Goal: Task Accomplishment & Management: Use online tool/utility

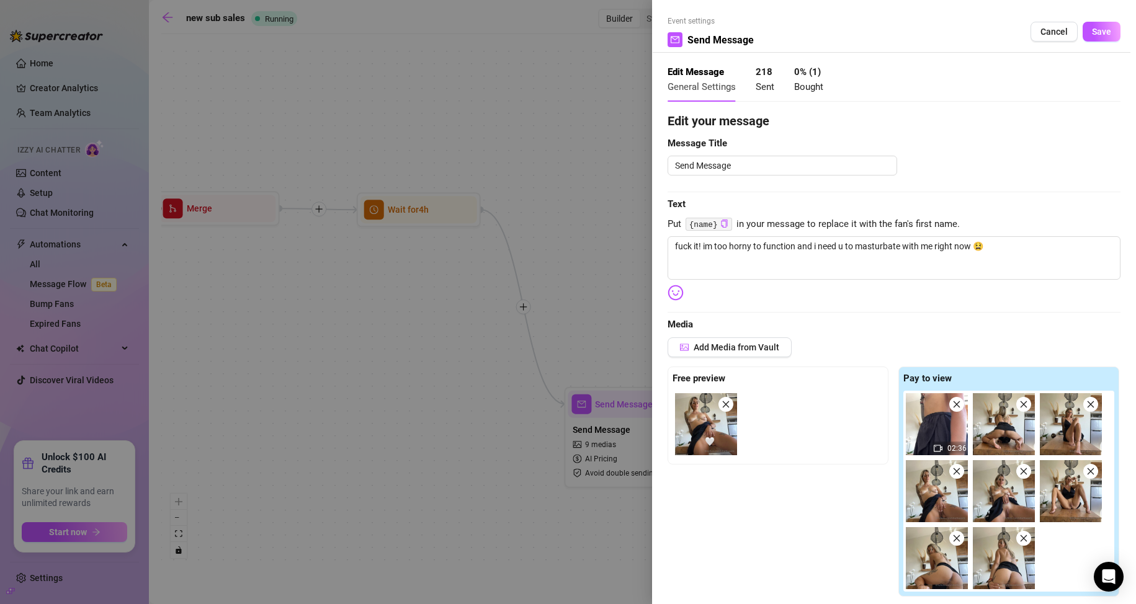
scroll to position [406, 0]
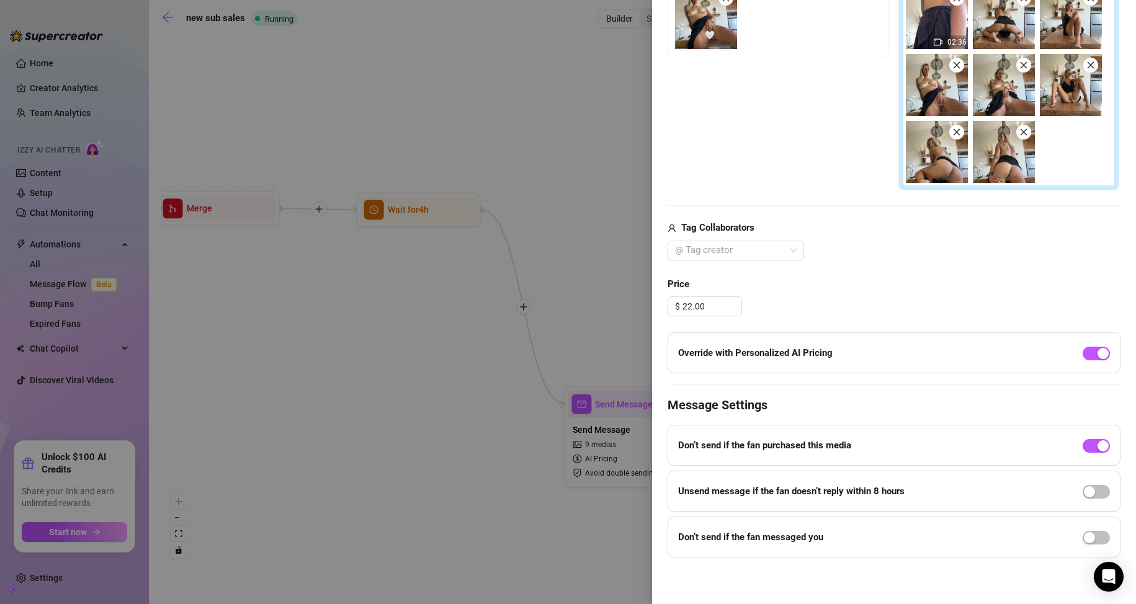
click at [510, 153] on div at bounding box center [568, 302] width 1136 height 604
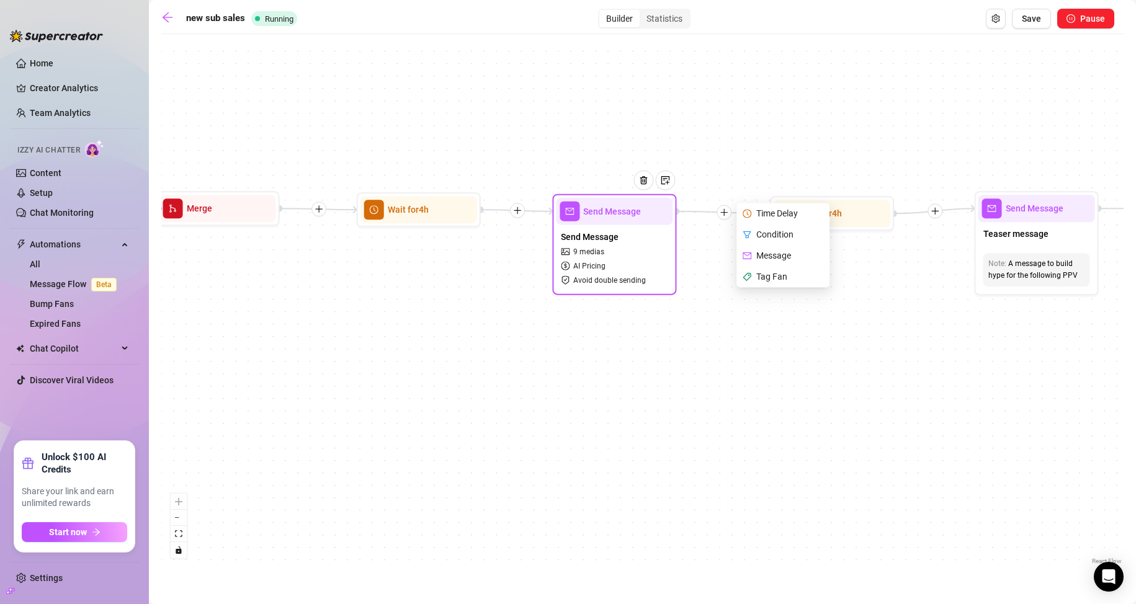
drag, startPoint x: 651, startPoint y: 437, endPoint x: 641, endPoint y: 269, distance: 168.4
click at [641, 269] on div "Send Message 9 medias AI Pricing Avoid double sending" at bounding box center [614, 258] width 117 height 66
drag, startPoint x: 455, startPoint y: 374, endPoint x: 856, endPoint y: 371, distance: 400.7
click at [852, 371] on div "If True If True Time Delay Condition Message Tag Fan If True If False If True I…" at bounding box center [642, 303] width 962 height 527
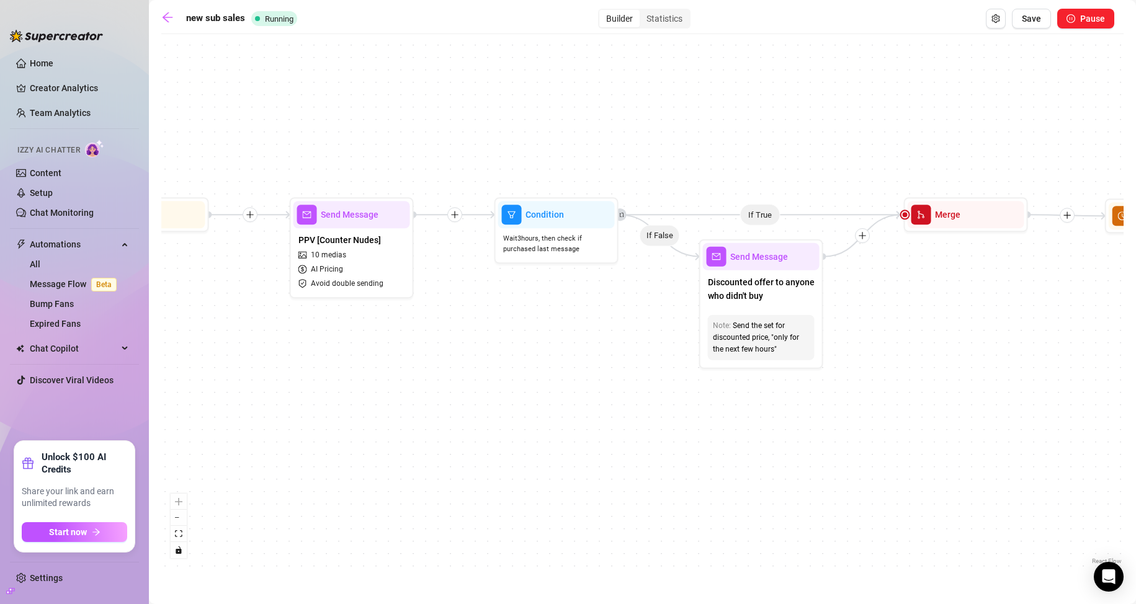
drag, startPoint x: 328, startPoint y: 393, endPoint x: 692, endPoint y: 402, distance: 364.2
click at [692, 402] on div "If True If True Time Delay Condition Message Tag Fan If True If False If True I…" at bounding box center [642, 303] width 962 height 527
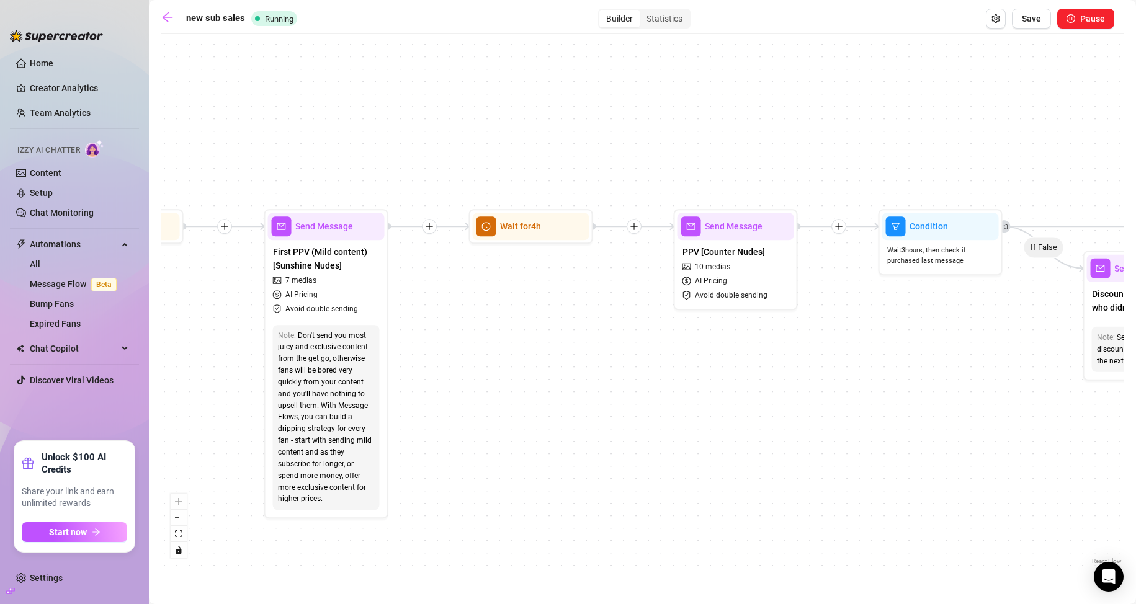
drag, startPoint x: 412, startPoint y: 380, endPoint x: 783, endPoint y: 391, distance: 370.5
click at [783, 391] on div "If True If True Time Delay Condition Message Tag Fan If True If False If True I…" at bounding box center [642, 303] width 962 height 527
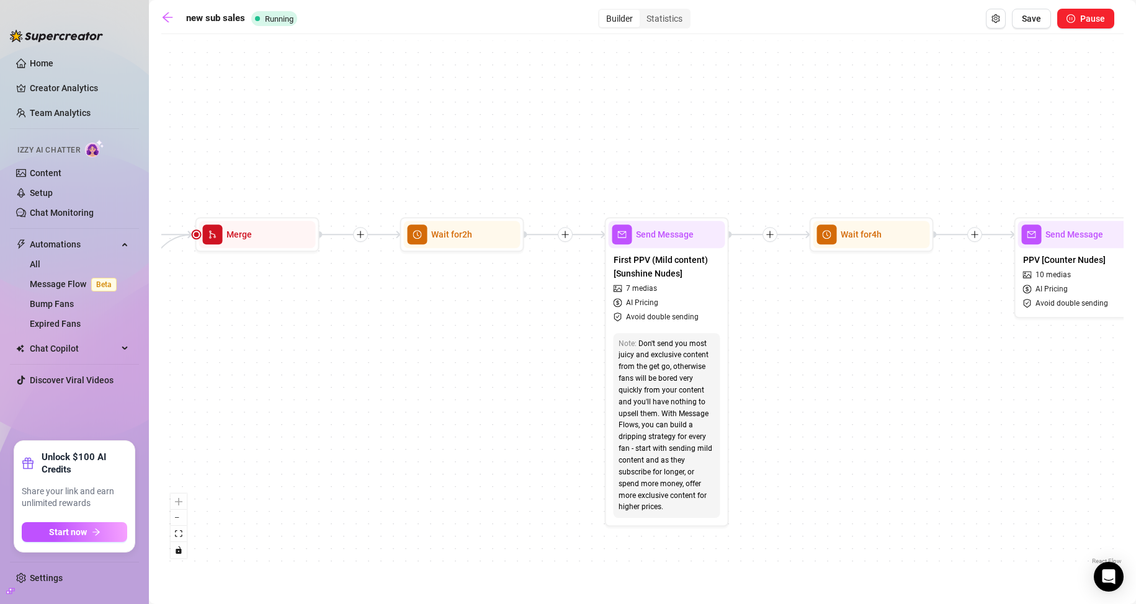
drag, startPoint x: 457, startPoint y: 408, endPoint x: 865, endPoint y: 417, distance: 407.6
click at [865, 417] on div "If True If True Time Delay Condition Message Tag Fan If True If False If True I…" at bounding box center [642, 303] width 962 height 527
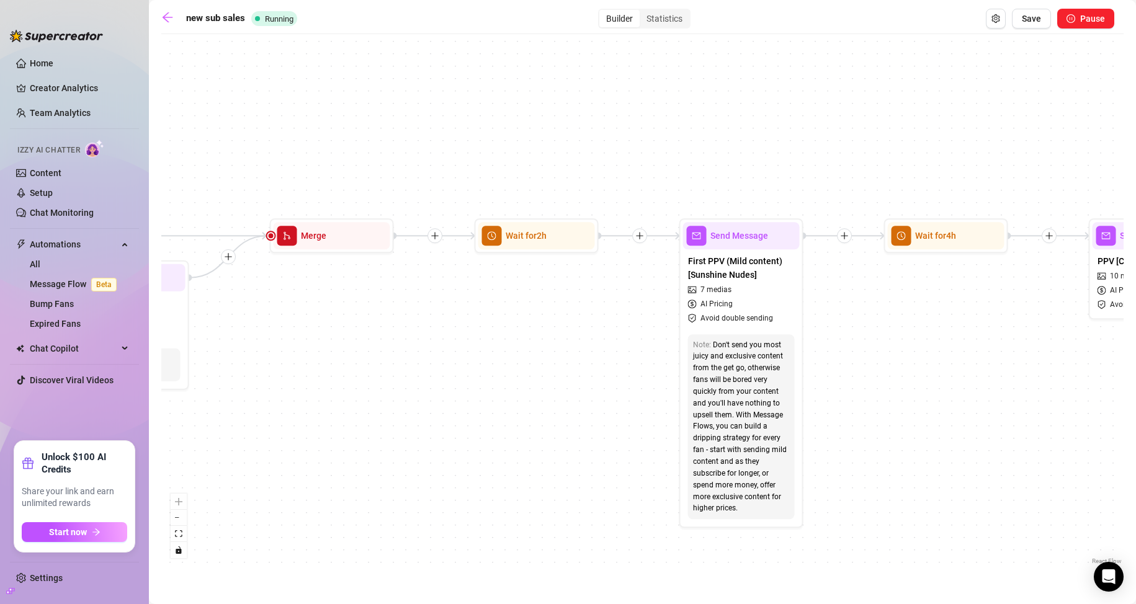
drag, startPoint x: 448, startPoint y: 403, endPoint x: 875, endPoint y: 404, distance: 426.8
click at [875, 404] on div "If True If True Time Delay Condition Message Tag Fan If True If False If True I…" at bounding box center [642, 303] width 962 height 527
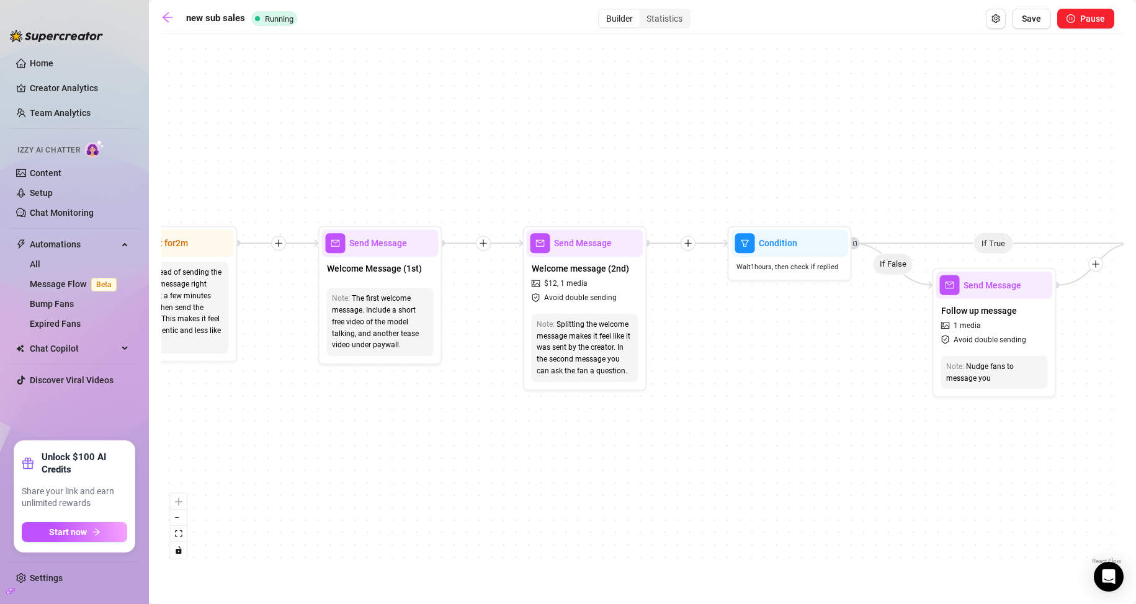
drag, startPoint x: 359, startPoint y: 409, endPoint x: 778, endPoint y: 412, distance: 418.7
click at [778, 412] on div "If True If True Time Delay Condition Message Tag Fan If True If False If True I…" at bounding box center [642, 303] width 962 height 527
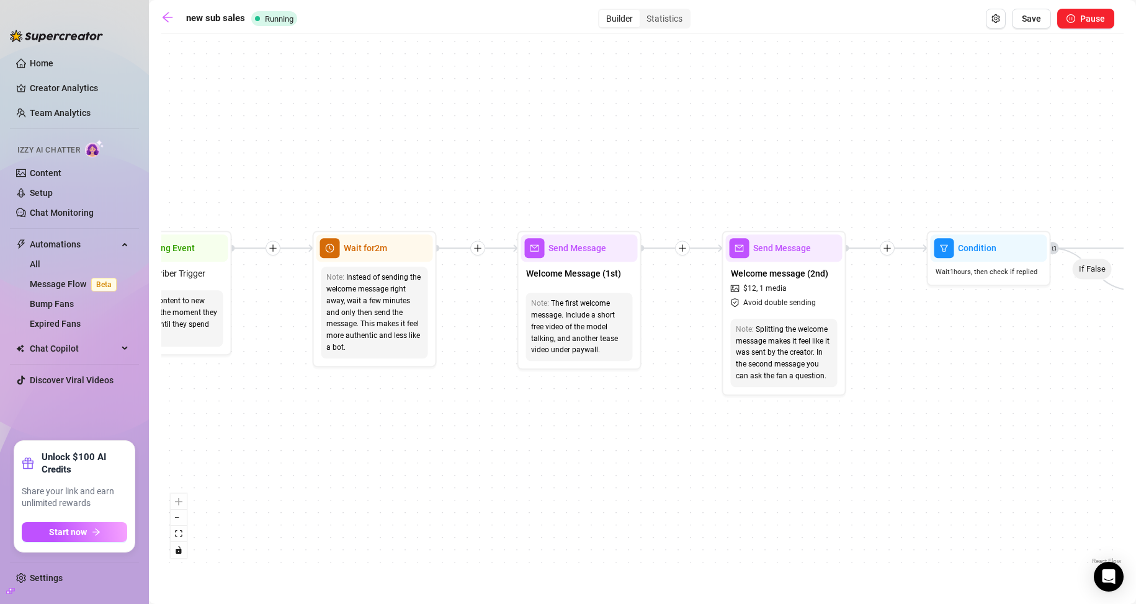
drag, startPoint x: 397, startPoint y: 423, endPoint x: 596, endPoint y: 427, distance: 199.2
click at [596, 427] on div "If True If True Time Delay Condition Message Tag Fan If True If False If True I…" at bounding box center [642, 303] width 962 height 527
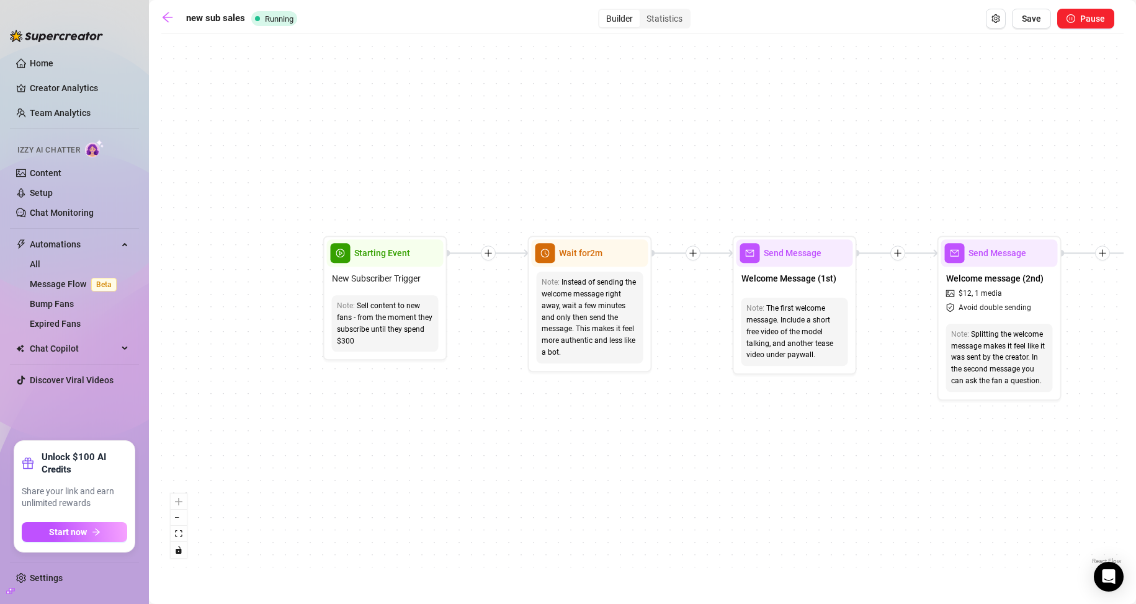
drag, startPoint x: 595, startPoint y: 429, endPoint x: 812, endPoint y: 432, distance: 216.5
click at [811, 434] on div "If True If True Time Delay Condition Message Tag Fan If True If False If True I…" at bounding box center [642, 303] width 962 height 527
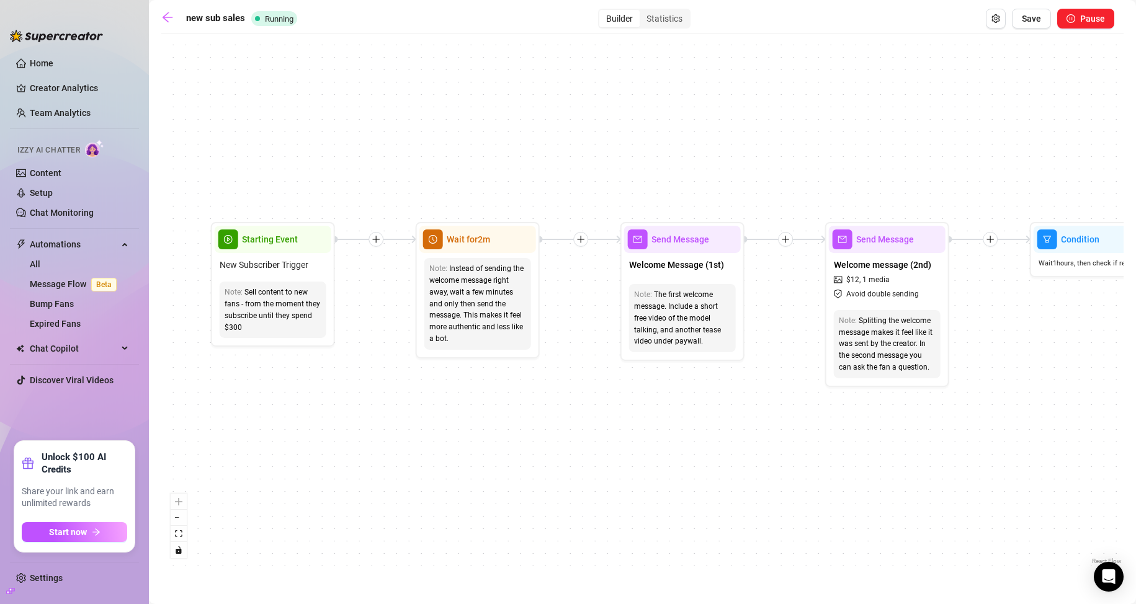
drag, startPoint x: 778, startPoint y: 440, endPoint x: 582, endPoint y: 422, distance: 196.8
click at [582, 422] on div "If True If True Time Delay Condition Message Tag Fan If True If False If True I…" at bounding box center [642, 303] width 962 height 527
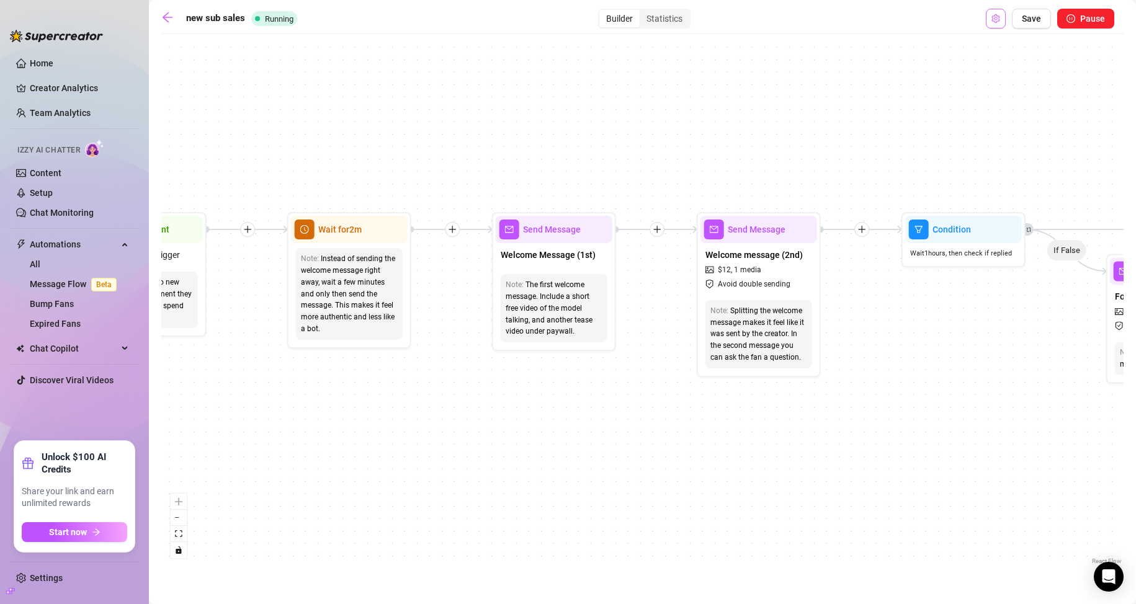
click at [999, 22] on icon "setting" at bounding box center [995, 18] width 9 height 9
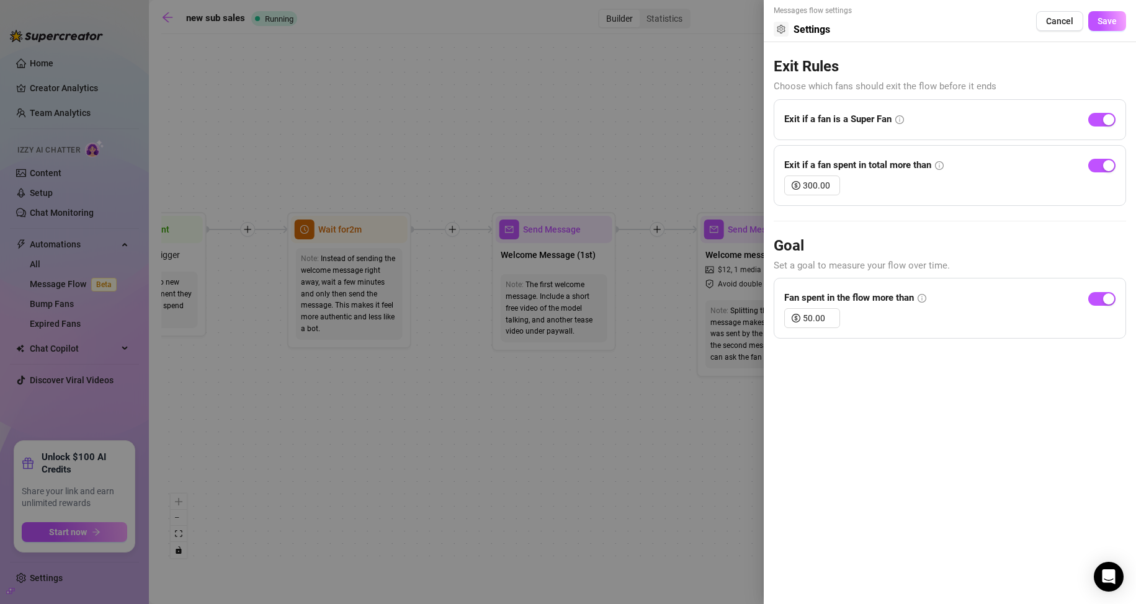
click at [749, 60] on div at bounding box center [568, 302] width 1136 height 604
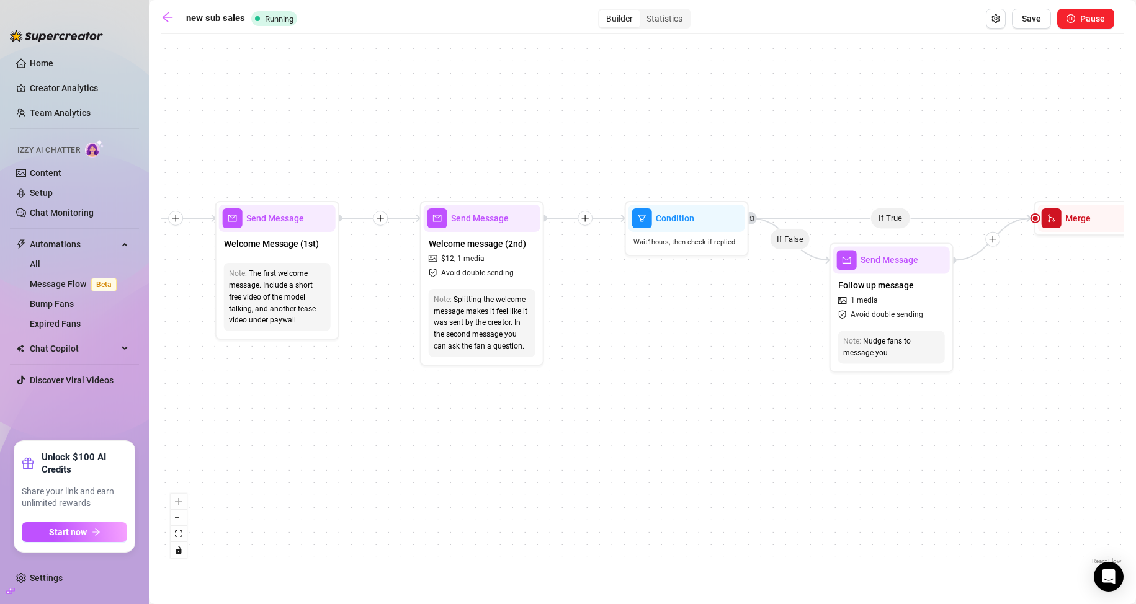
drag, startPoint x: 894, startPoint y: 382, endPoint x: 656, endPoint y: 367, distance: 239.3
click at [656, 367] on div "If True If True Time Delay Condition Message Tag Fan If True If False If True I…" at bounding box center [642, 303] width 962 height 527
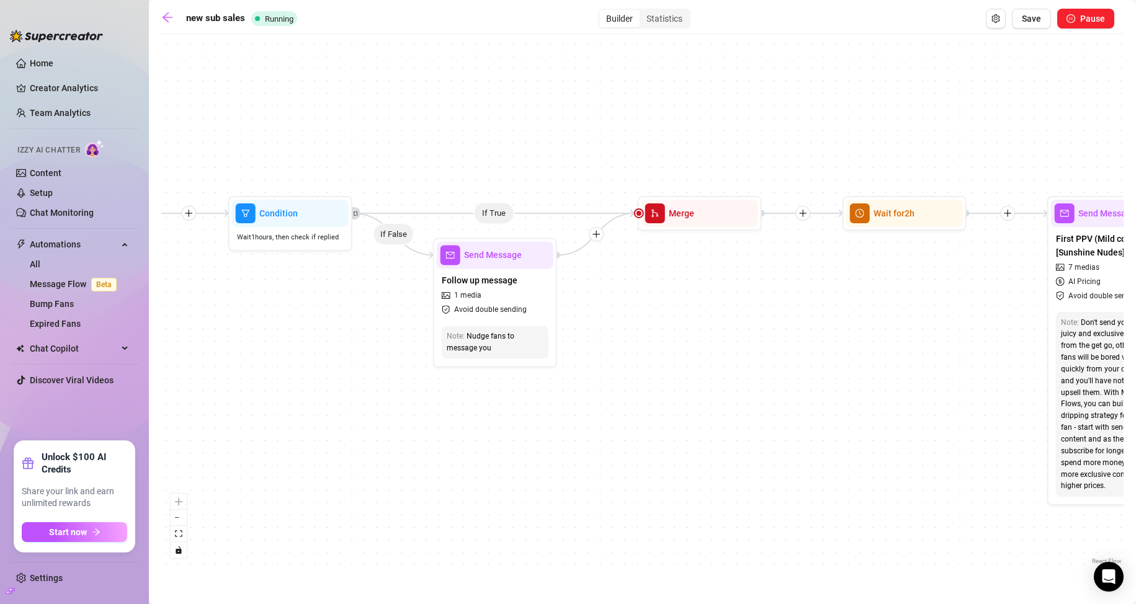
drag, startPoint x: 730, startPoint y: 328, endPoint x: 373, endPoint y: 323, distance: 357.3
click at [373, 323] on div "If True If True Time Delay Condition Message Tag Fan If True If False If True I…" at bounding box center [642, 303] width 962 height 527
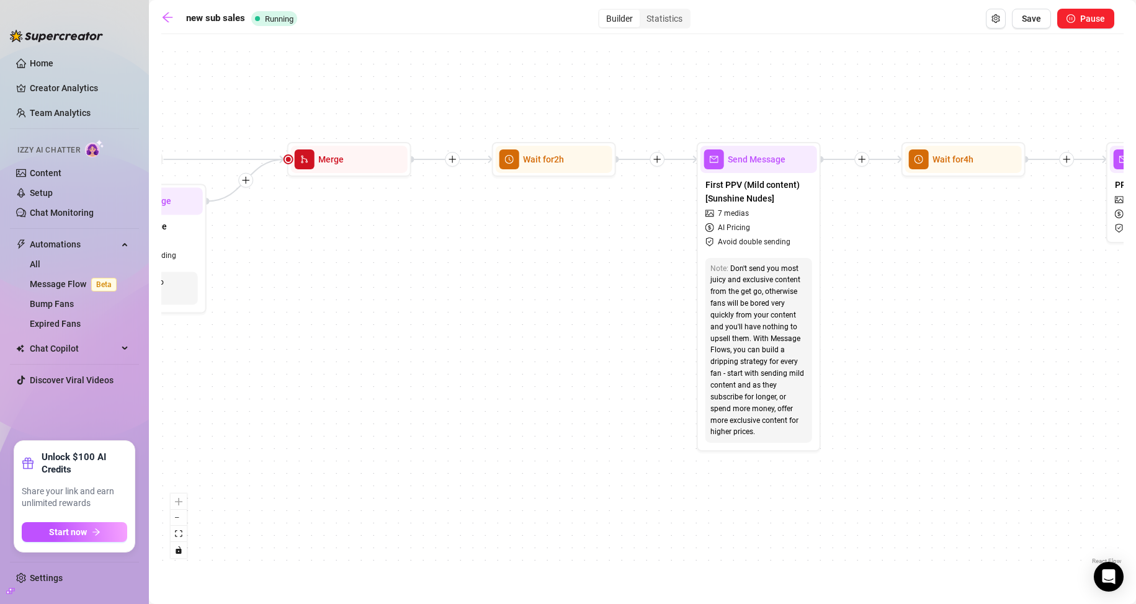
drag, startPoint x: 793, startPoint y: 315, endPoint x: 429, endPoint y: 262, distance: 368.5
click at [433, 259] on div "If True If True Time Delay Condition Message Tag Fan If True If False If True I…" at bounding box center [642, 303] width 962 height 527
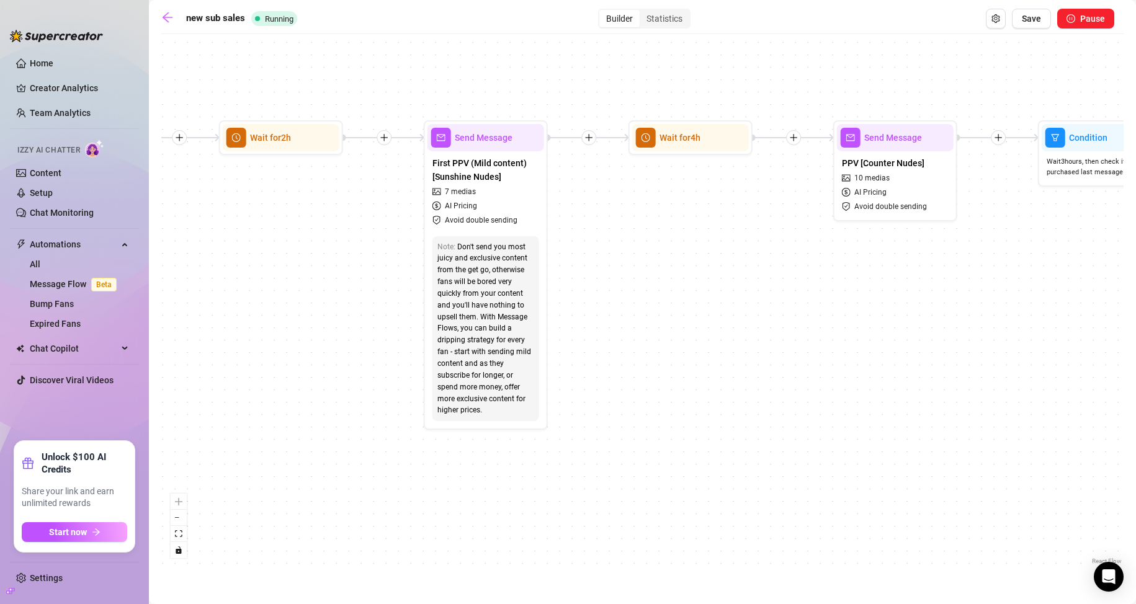
drag, startPoint x: 978, startPoint y: 291, endPoint x: 718, endPoint y: 271, distance: 260.7
click at [718, 271] on div "If True If True Time Delay Condition Message Tag Fan If True If False If True I…" at bounding box center [642, 303] width 962 height 527
click at [166, 18] on icon "arrow-left" at bounding box center [167, 17] width 12 height 12
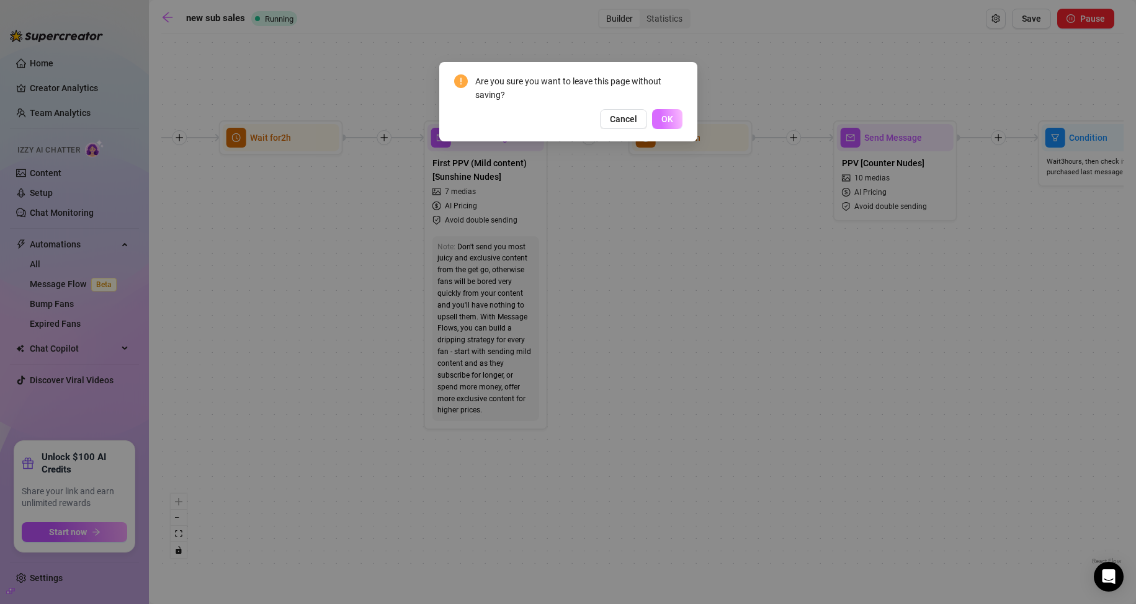
click at [671, 114] on span "OK" at bounding box center [667, 119] width 12 height 10
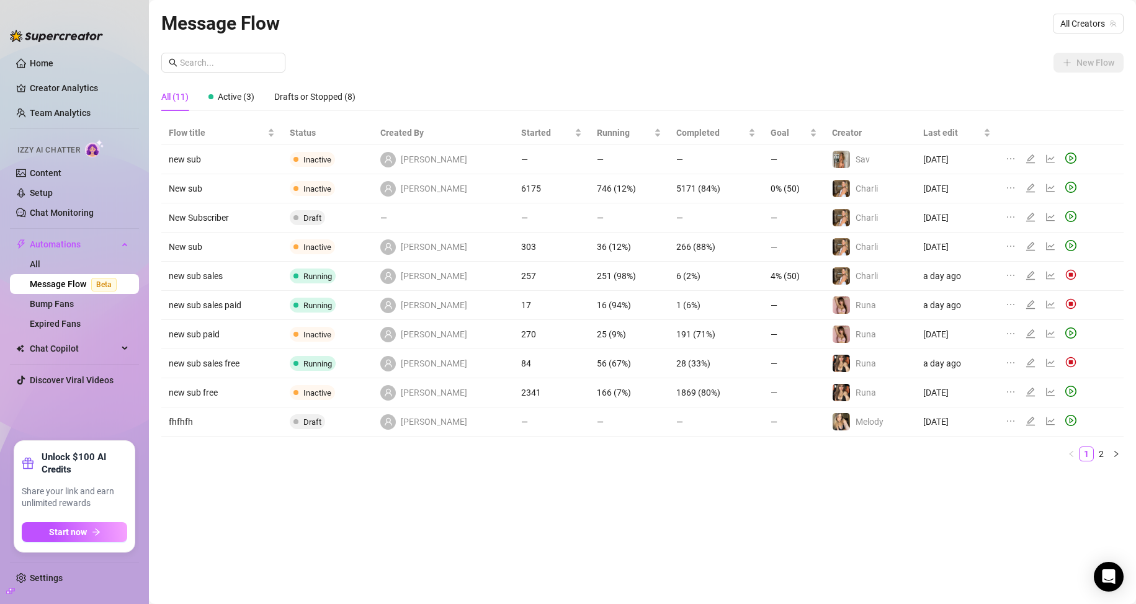
click at [1012, 279] on icon "ellipsis" at bounding box center [1010, 275] width 10 height 10
click at [1014, 292] on span "Duplicate" at bounding box center [1066, 295] width 108 height 14
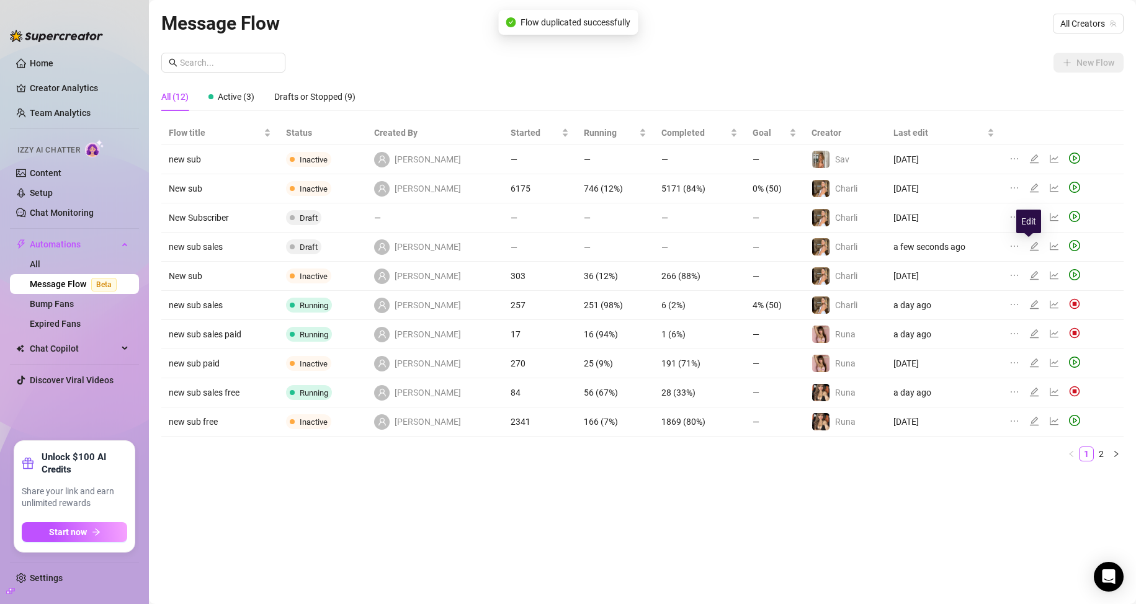
click at [1030, 249] on icon "edit" at bounding box center [1034, 246] width 9 height 9
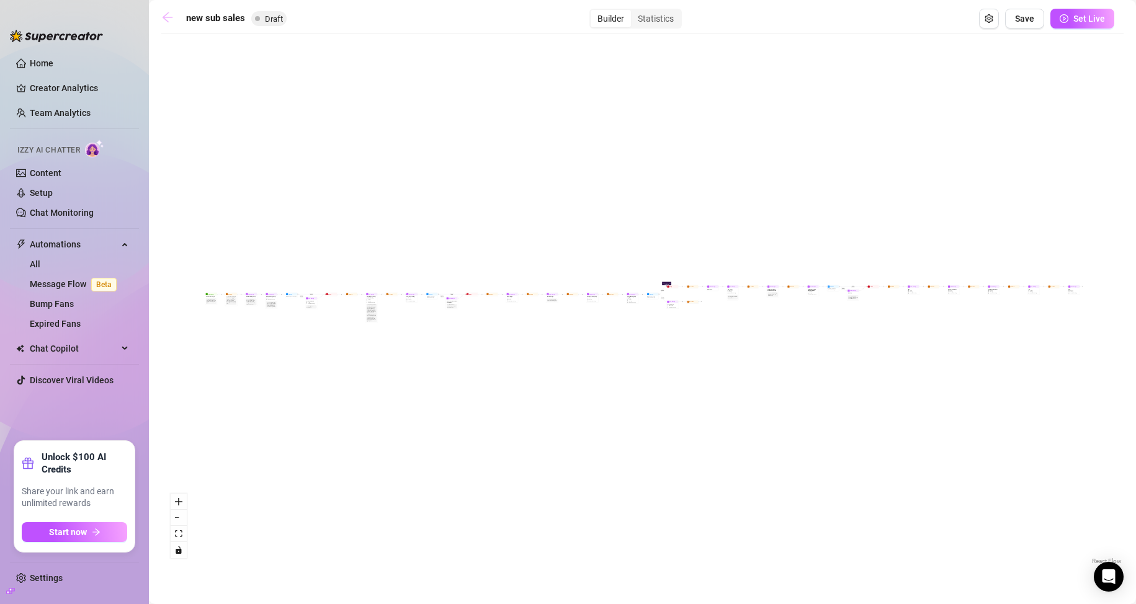
drag, startPoint x: 252, startPoint y: 17, endPoint x: 163, endPoint y: 17, distance: 89.9
drag, startPoint x: 252, startPoint y: 16, endPoint x: 194, endPoint y: 14, distance: 58.4
click at [194, 14] on input "new sub sales" at bounding box center [248, 19] width 125 height 20
click at [222, 18] on input "new sub sales" at bounding box center [248, 19] width 125 height 20
click at [256, 19] on input "new sub sales" at bounding box center [248, 19] width 125 height 20
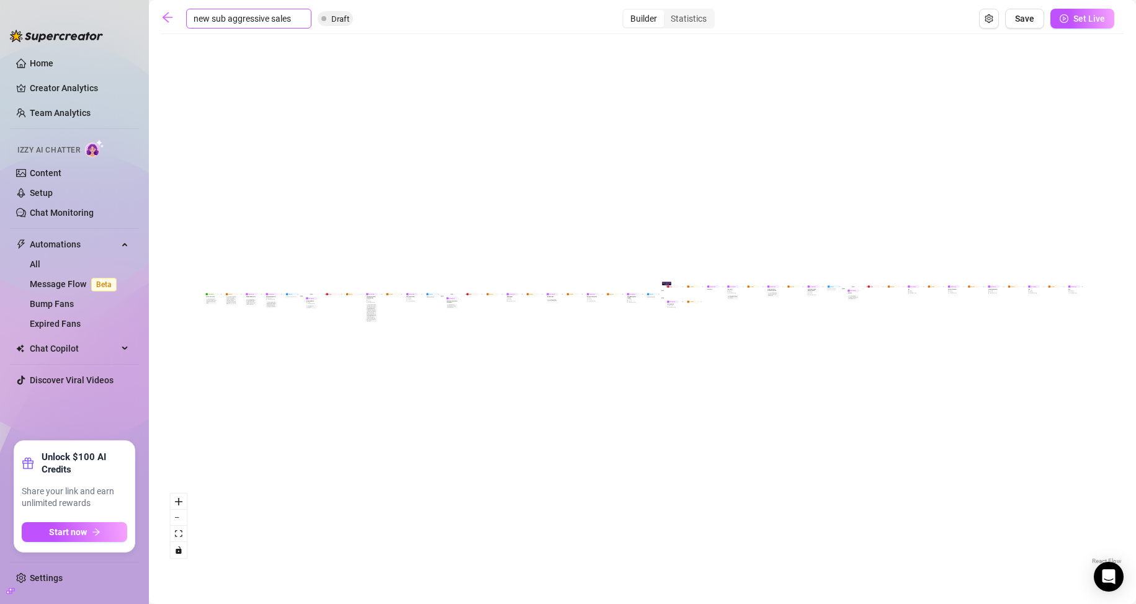
type input "new sub aggressive sales"
click at [1020, 23] on span "Save" at bounding box center [1024, 19] width 19 height 10
drag, startPoint x: 669, startPoint y: 440, endPoint x: 602, endPoint y: 440, distance: 67.0
click at [605, 441] on div "If True If False If True If False If True If False If True If False Wait for 2h…" at bounding box center [642, 303] width 962 height 527
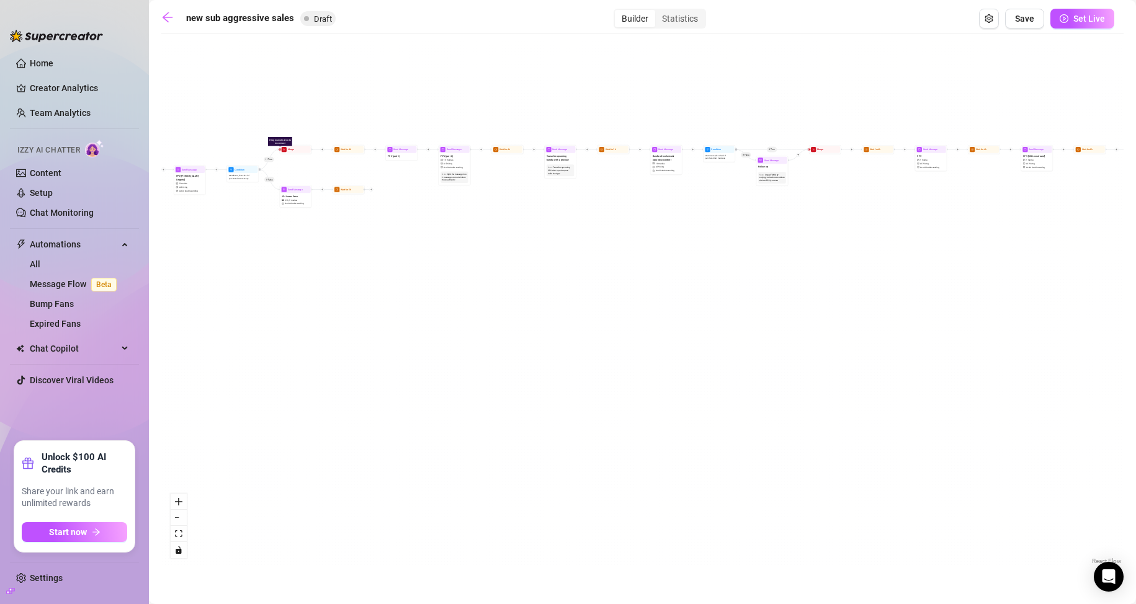
drag, startPoint x: 473, startPoint y: 292, endPoint x: 666, endPoint y: 320, distance: 194.9
click at [660, 323] on div "If True If False If True If False If True If False If True If False Wait for 2h…" at bounding box center [642, 303] width 962 height 527
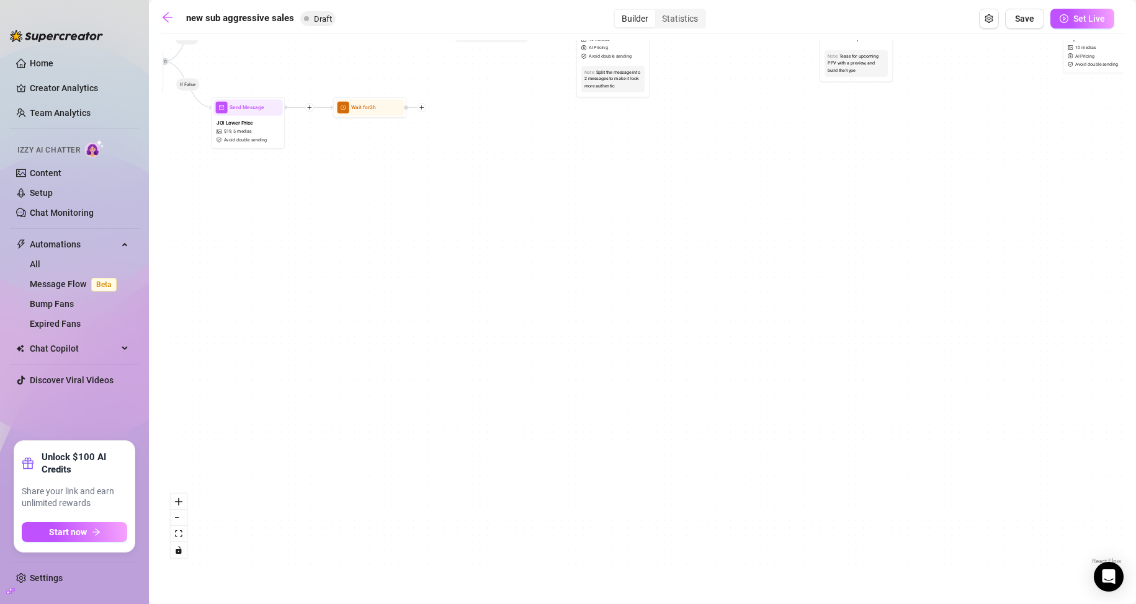
drag, startPoint x: 484, startPoint y: 262, endPoint x: 705, endPoint y: 434, distance: 280.3
click at [705, 433] on div "If True If False If True If False If True If False If True If False Wait for 2h…" at bounding box center [642, 303] width 962 height 527
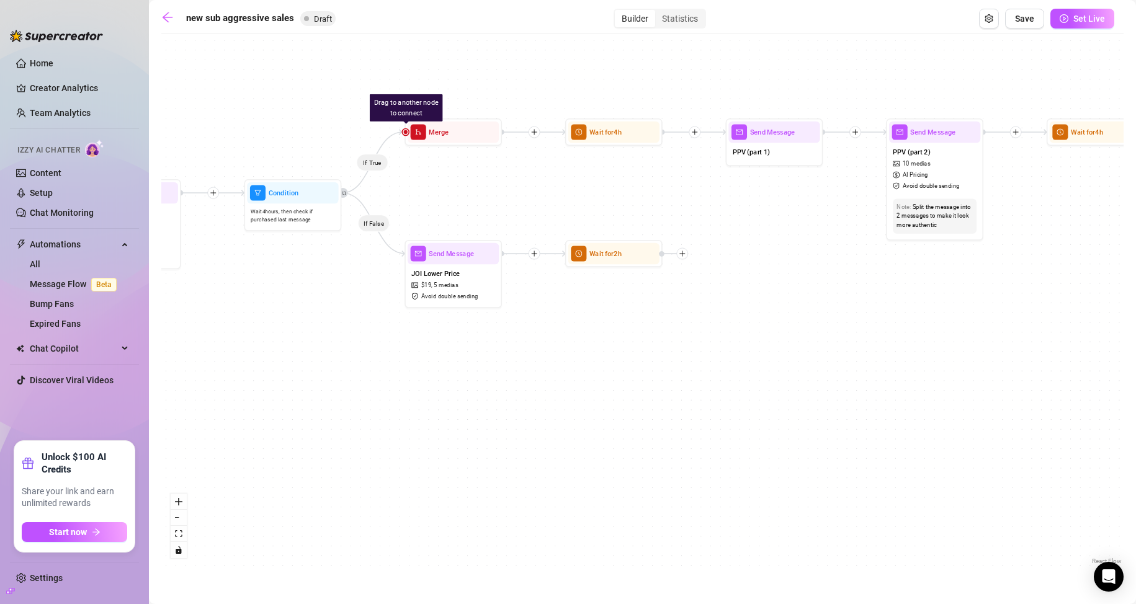
drag, startPoint x: 600, startPoint y: 375, endPoint x: 708, endPoint y: 431, distance: 121.0
click at [708, 431] on div "If True If False If True If False If True If False If True If False Wait for 2h…" at bounding box center [642, 303] width 962 height 527
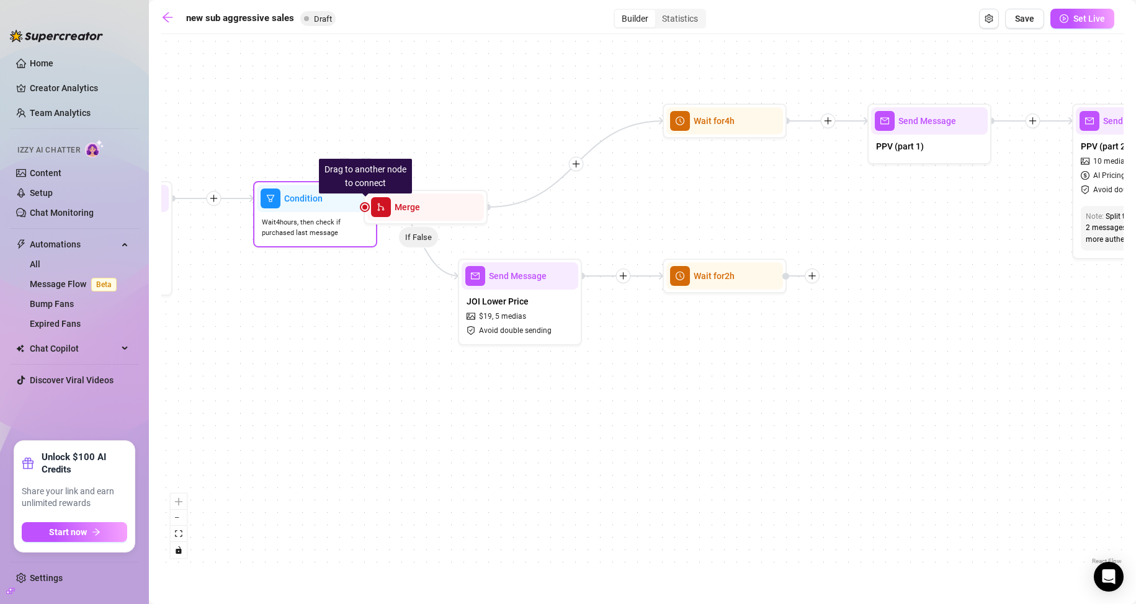
drag, startPoint x: 458, startPoint y: 125, endPoint x: 363, endPoint y: 213, distance: 129.5
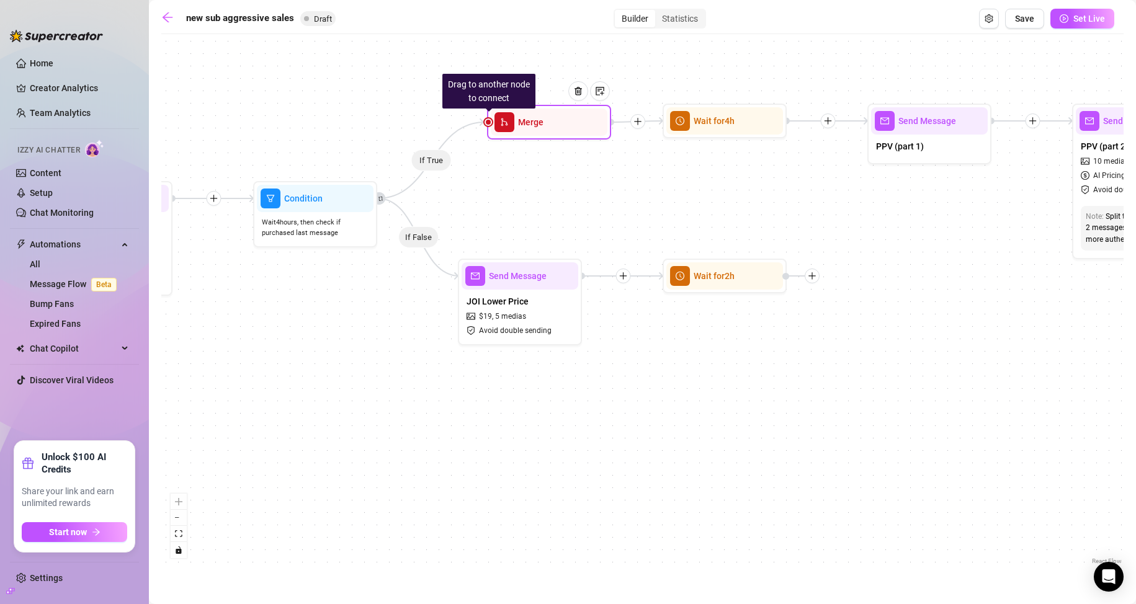
drag, startPoint x: 401, startPoint y: 214, endPoint x: 526, endPoint y: 129, distance: 150.9
click at [526, 129] on div "Merge" at bounding box center [549, 122] width 117 height 27
click at [488, 119] on div at bounding box center [487, 121] width 7 height 7
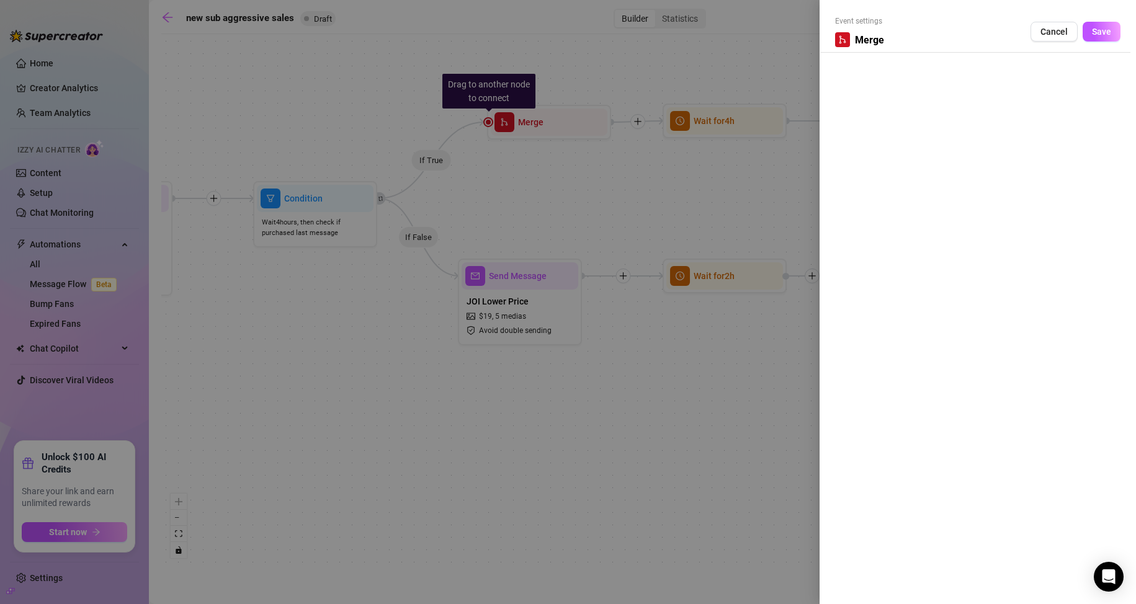
click at [489, 169] on div at bounding box center [568, 302] width 1136 height 604
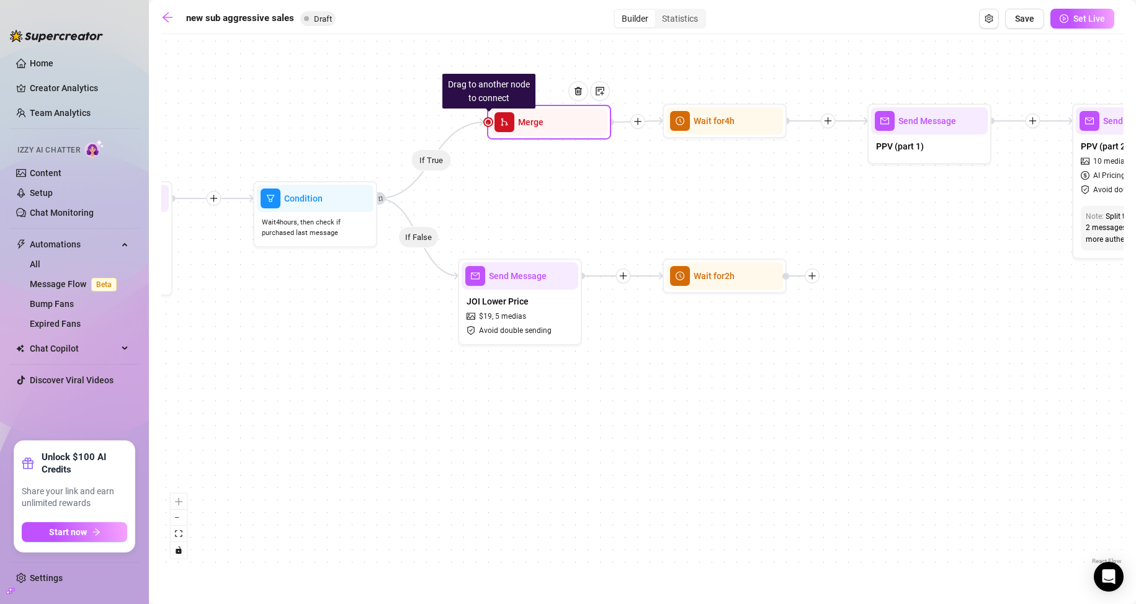
click at [486, 125] on div at bounding box center [487, 121] width 7 height 7
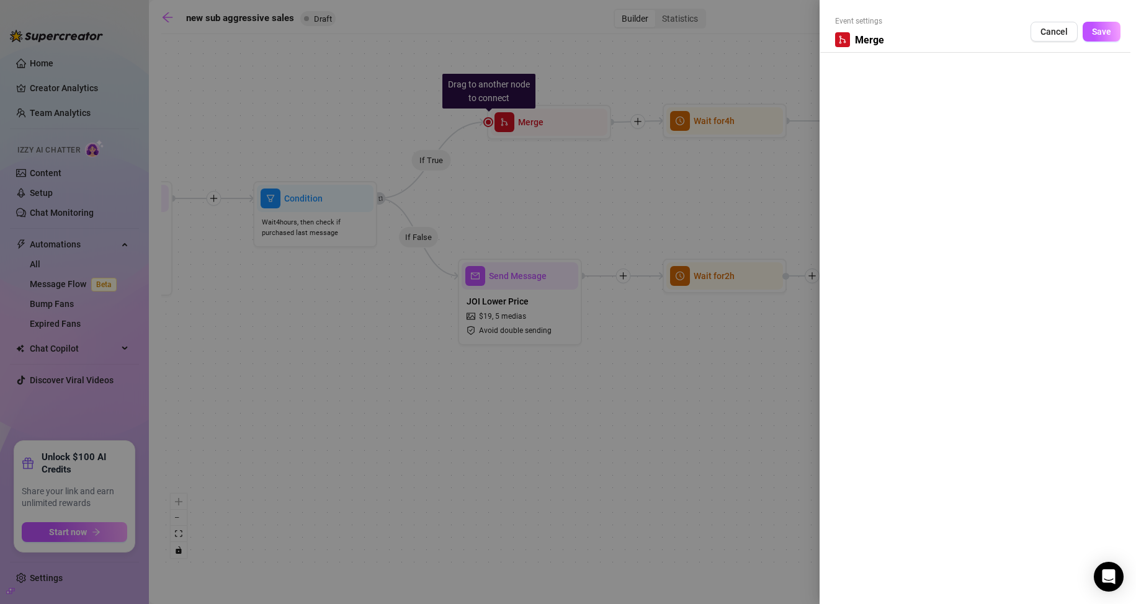
click at [638, 187] on div at bounding box center [568, 302] width 1136 height 604
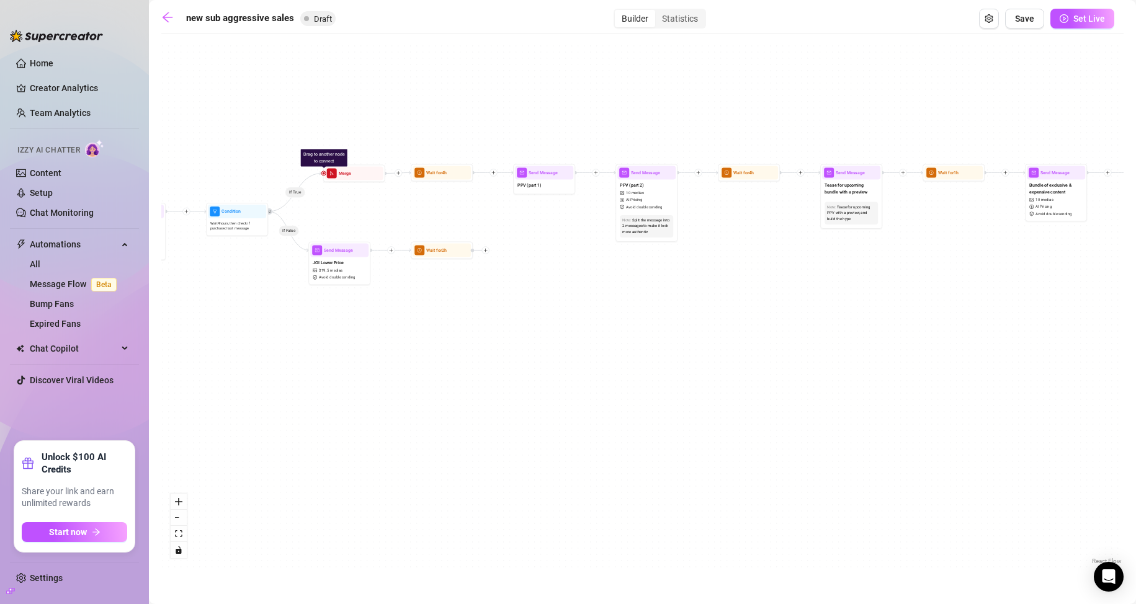
drag, startPoint x: 897, startPoint y: 359, endPoint x: 868, endPoint y: 394, distance: 45.4
click at [868, 394] on div "If True If False If True If False If True If False If True If False Wait for 2h…" at bounding box center [642, 303] width 962 height 527
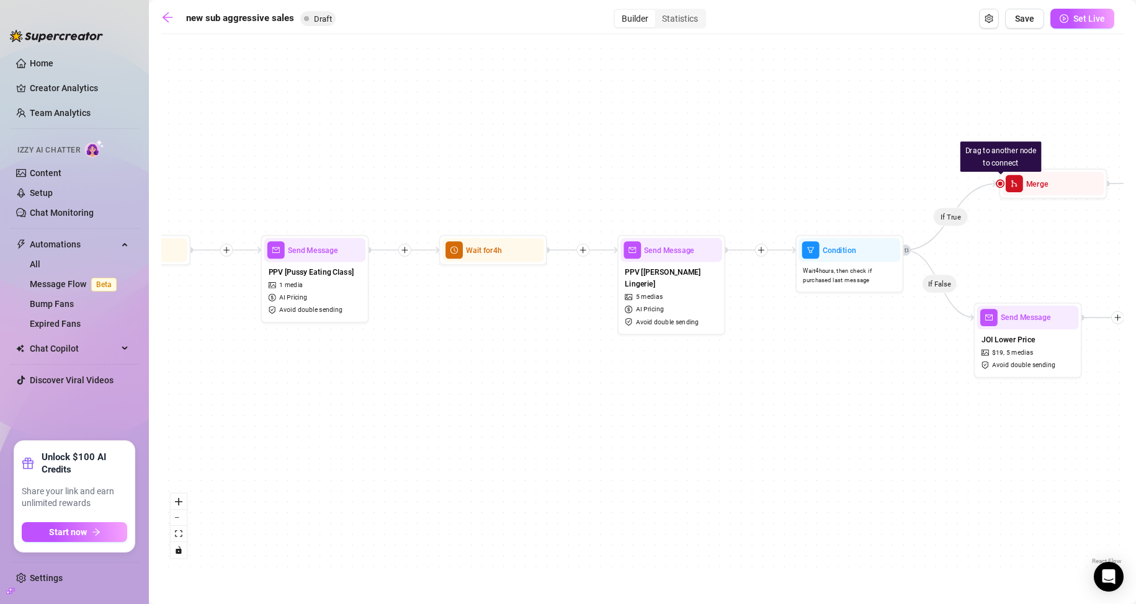
drag, startPoint x: 490, startPoint y: 381, endPoint x: 881, endPoint y: 406, distance: 392.2
click at [881, 406] on div "If True If False If True If False If True If False If True If False Wait for 2h…" at bounding box center [642, 303] width 962 height 527
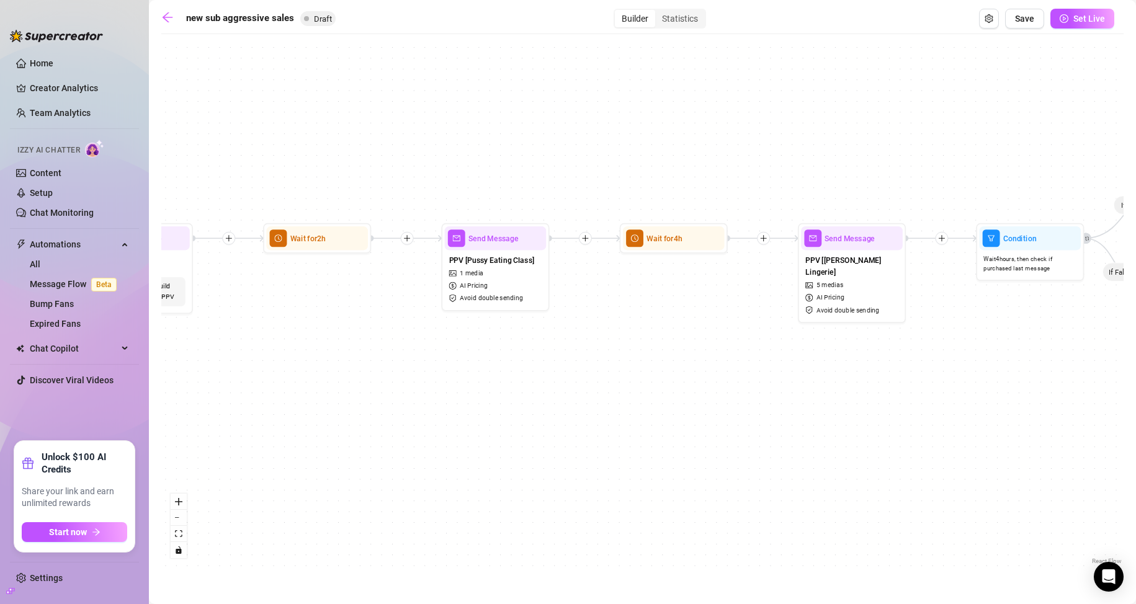
drag, startPoint x: 620, startPoint y: 419, endPoint x: 795, endPoint y: 408, distance: 175.3
click at [795, 408] on div "If True If False If True If False If True If False If True If False Wait for 2h…" at bounding box center [642, 303] width 962 height 527
click at [666, 245] on div "Wait for 4h" at bounding box center [675, 238] width 102 height 24
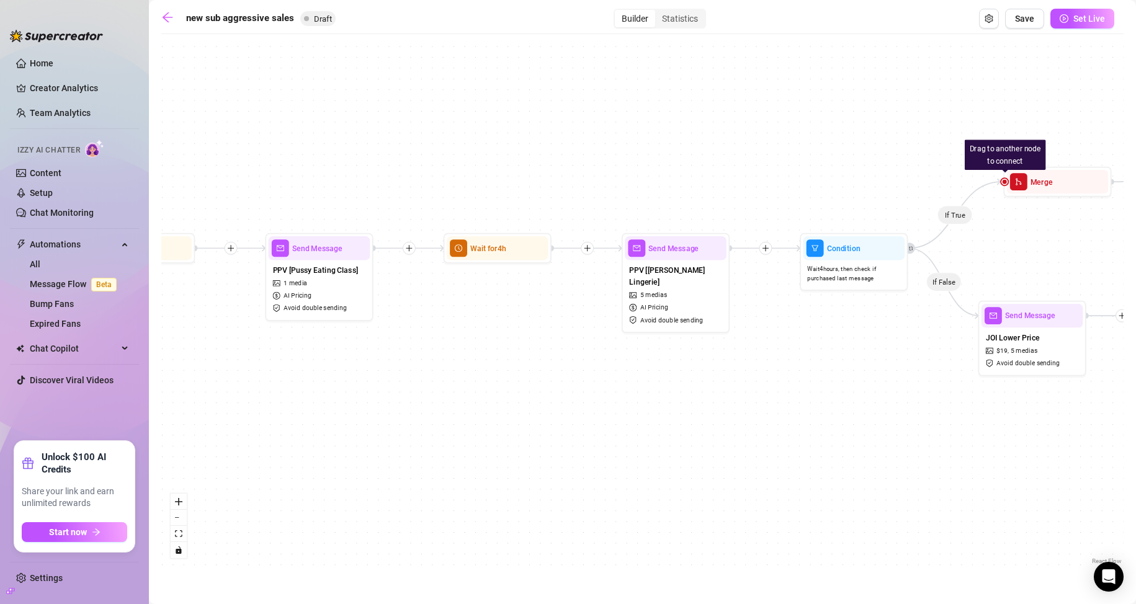
drag, startPoint x: 761, startPoint y: 386, endPoint x: 523, endPoint y: 391, distance: 238.2
click at [523, 391] on div "If True If False If True If False If True If False If True If False Wait for 2h…" at bounding box center [642, 303] width 962 height 527
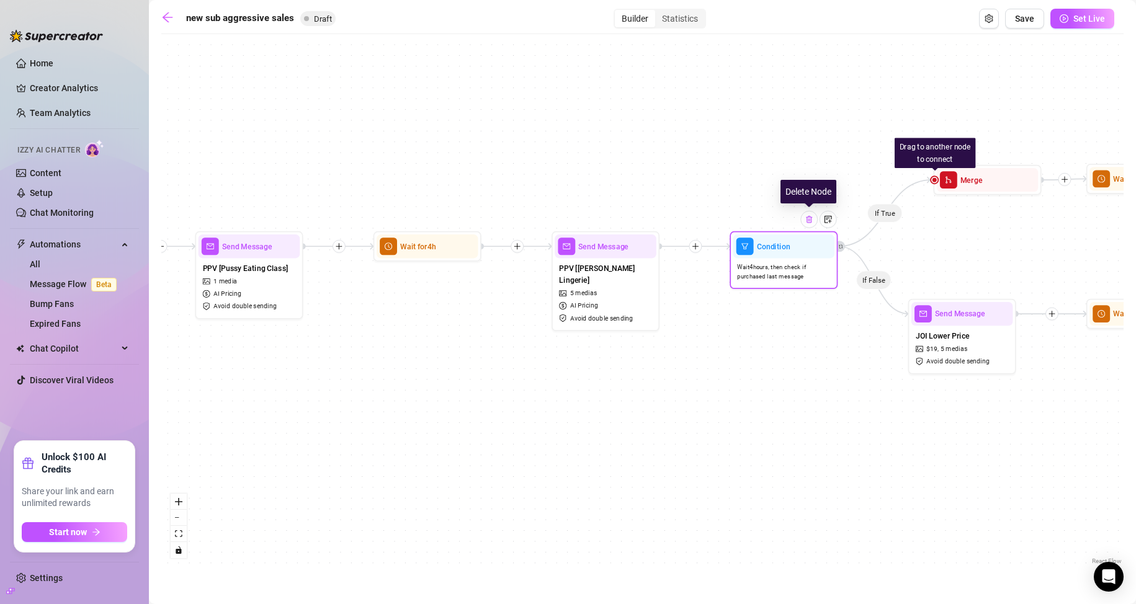
click at [810, 223] on img at bounding box center [808, 219] width 9 height 9
click at [797, 272] on span "Wait 4 hours, then check if purchased last message" at bounding box center [783, 271] width 93 height 19
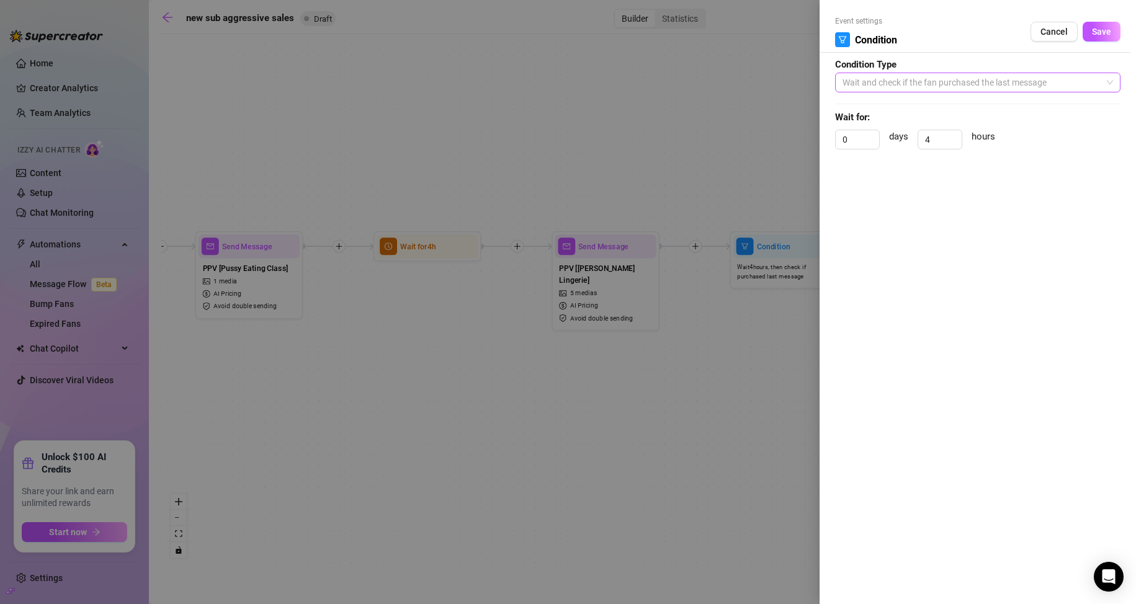
click at [1045, 79] on span "Wait and check if the fan purchased the last message" at bounding box center [977, 82] width 270 height 19
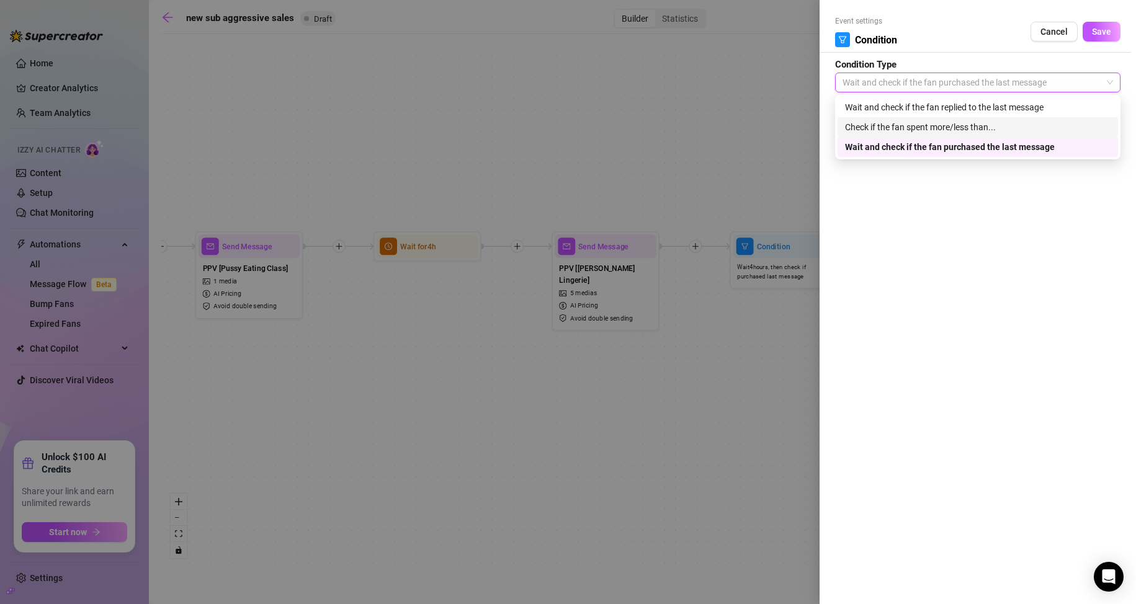
click at [945, 127] on div "Check if the fan spent more/less than..." at bounding box center [977, 127] width 265 height 14
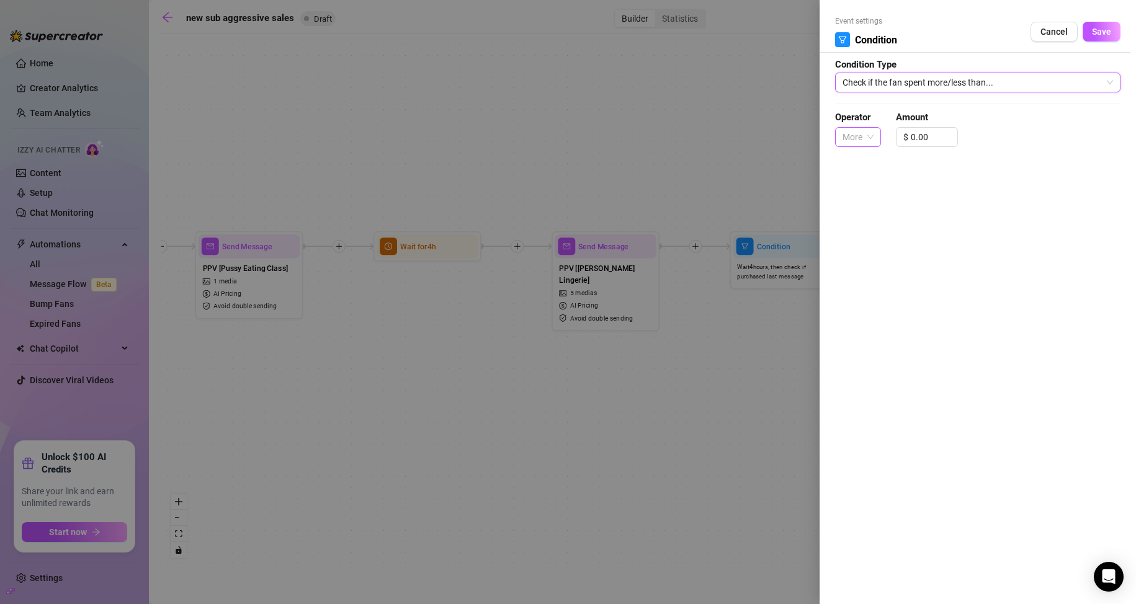
click at [870, 132] on span "More" at bounding box center [857, 137] width 31 height 19
click at [866, 163] on div "More" at bounding box center [858, 162] width 26 height 14
drag, startPoint x: 938, startPoint y: 138, endPoint x: 909, endPoint y: 176, distance: 48.1
click at [903, 138] on div "$ 0.00" at bounding box center [927, 137] width 62 height 20
type input "20.00"
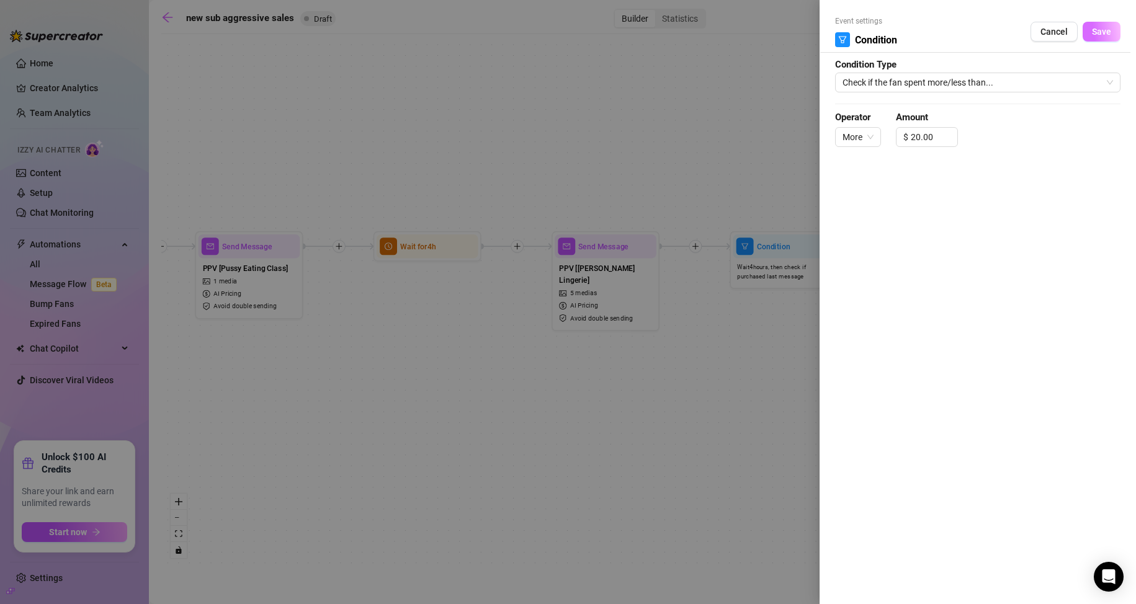
click at [1113, 33] on button "Save" at bounding box center [1101, 32] width 38 height 20
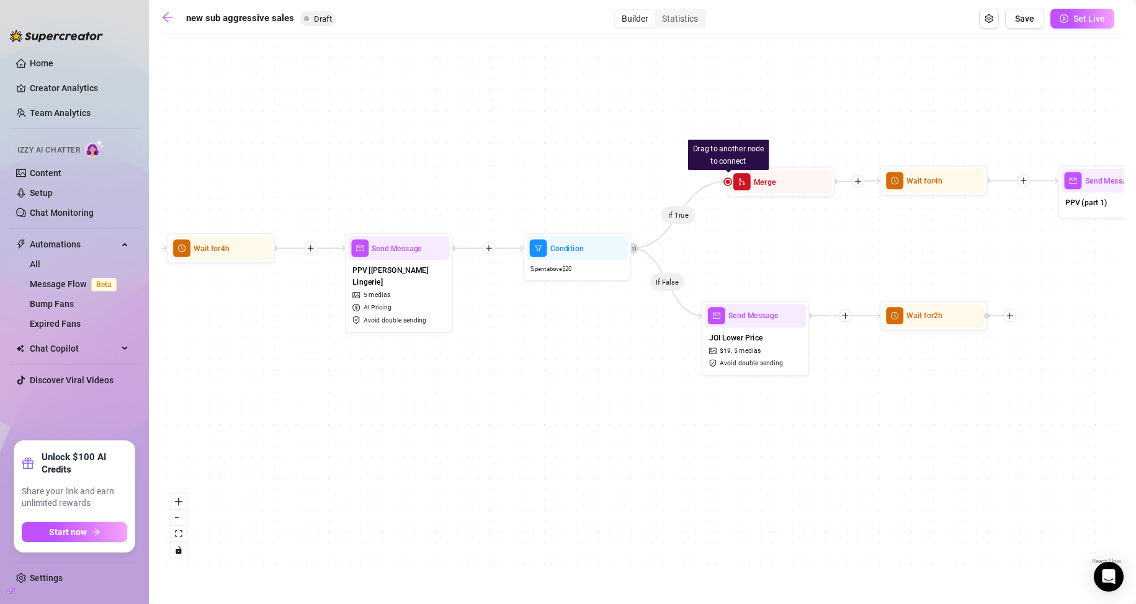
drag, startPoint x: 815, startPoint y: 161, endPoint x: 608, endPoint y: 163, distance: 206.6
click at [608, 163] on div "If True If False If True If False If True If False If True If False Wait for 2h…" at bounding box center [642, 303] width 962 height 527
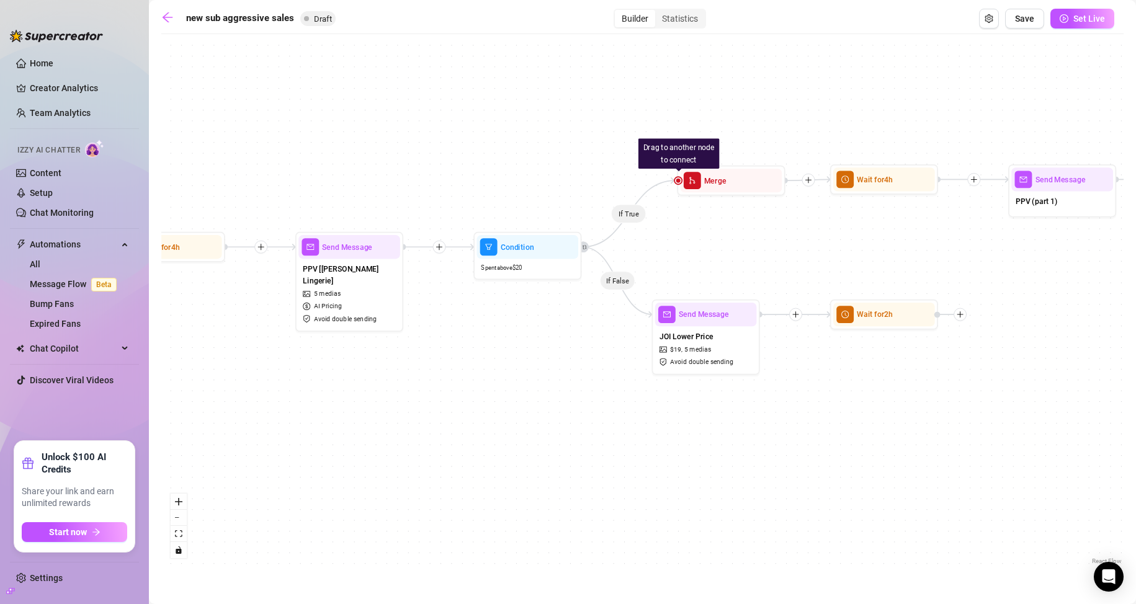
drag, startPoint x: 846, startPoint y: 472, endPoint x: 742, endPoint y: 463, distance: 103.9
click at [742, 463] on div "If True If False If True If False If True If False If True If False Wait for 2h…" at bounding box center [642, 303] width 962 height 527
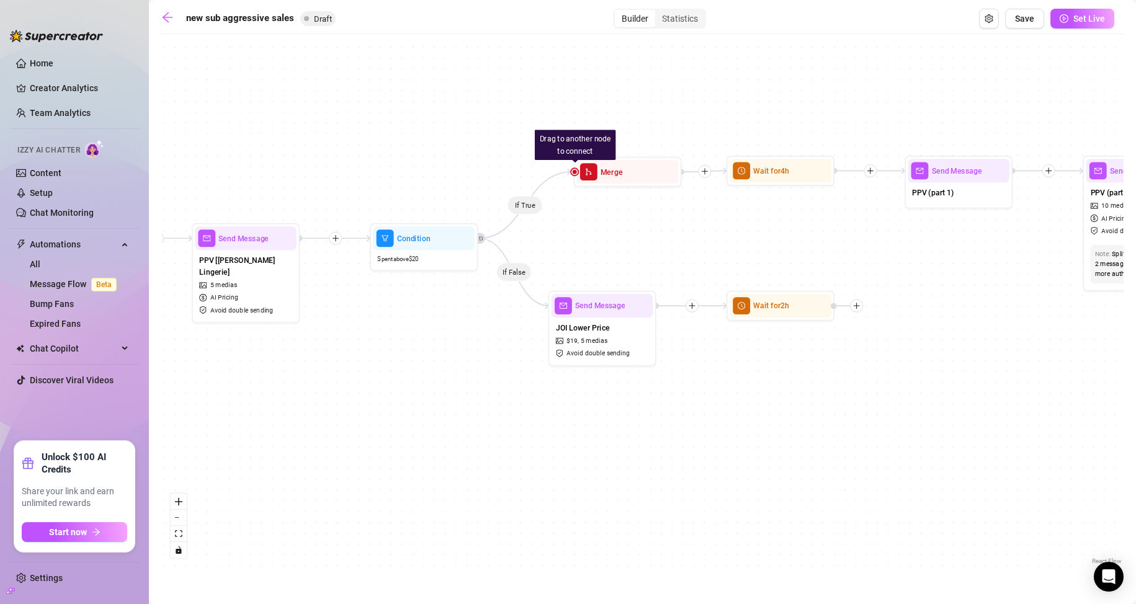
drag, startPoint x: 816, startPoint y: 384, endPoint x: 614, endPoint y: 381, distance: 201.6
click at [614, 381] on div "If True If False If True If False If True If False If True If False Wait for 2h…" at bounding box center [642, 303] width 962 height 527
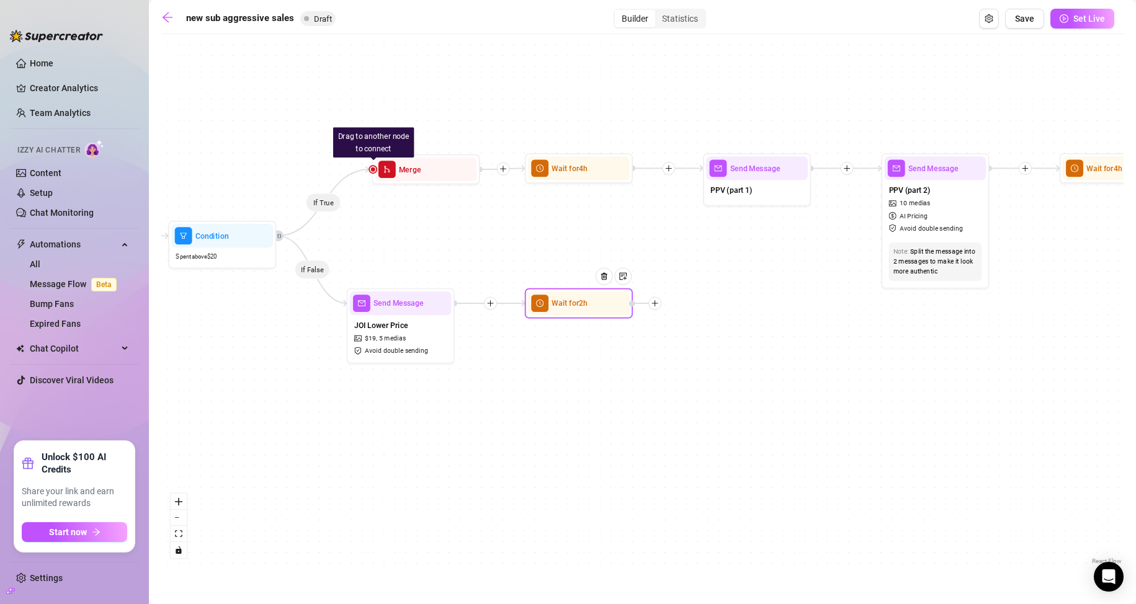
click at [656, 305] on icon "plus" at bounding box center [654, 303] width 7 height 7
